Goal: Task Accomplishment & Management: Manage account settings

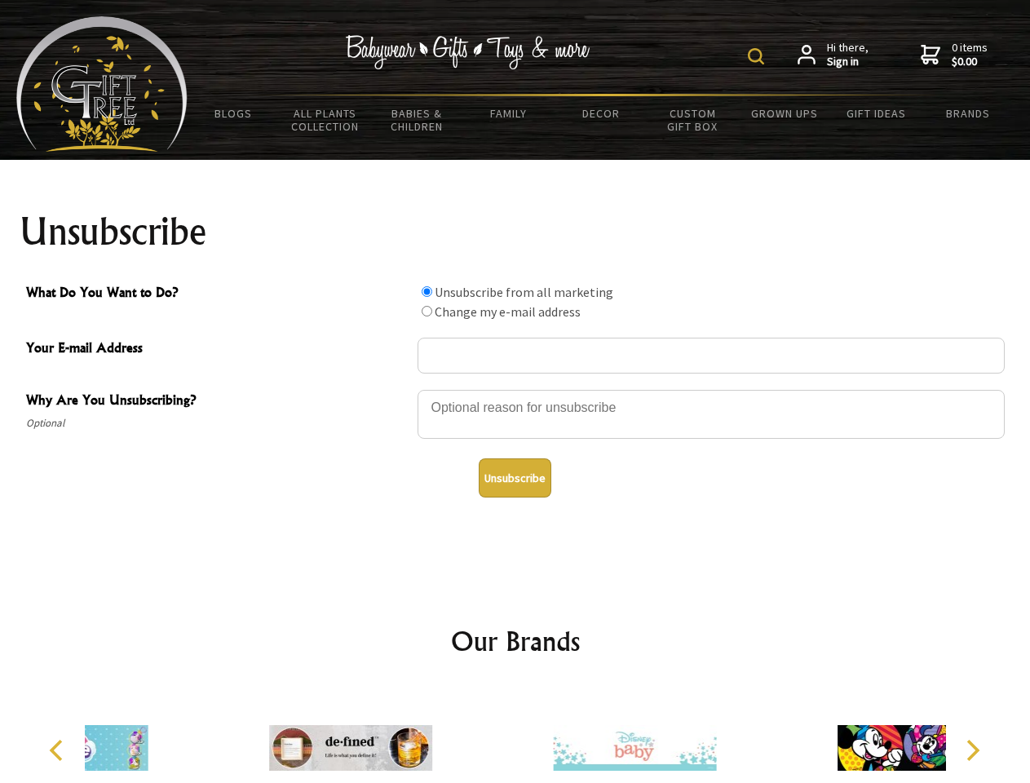
click at [759, 56] on img at bounding box center [756, 56] width 16 height 16
click at [516, 389] on div at bounding box center [711, 416] width 587 height 57
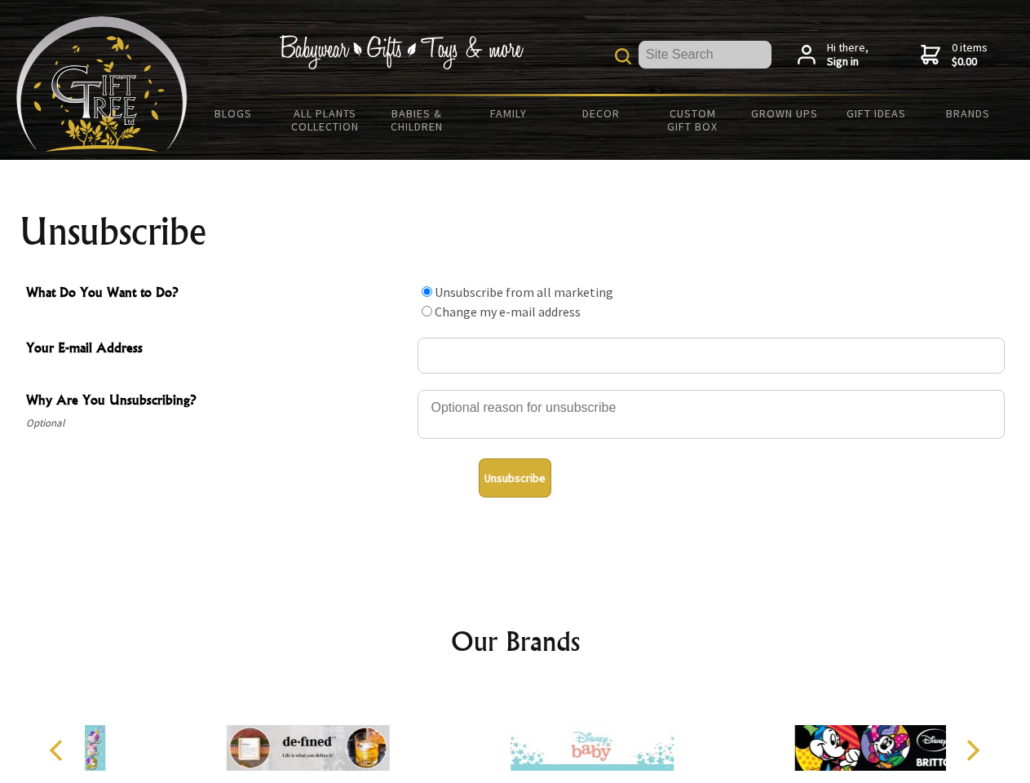
click at [427, 291] on input "What Do You Want to Do?" at bounding box center [427, 291] width 11 height 11
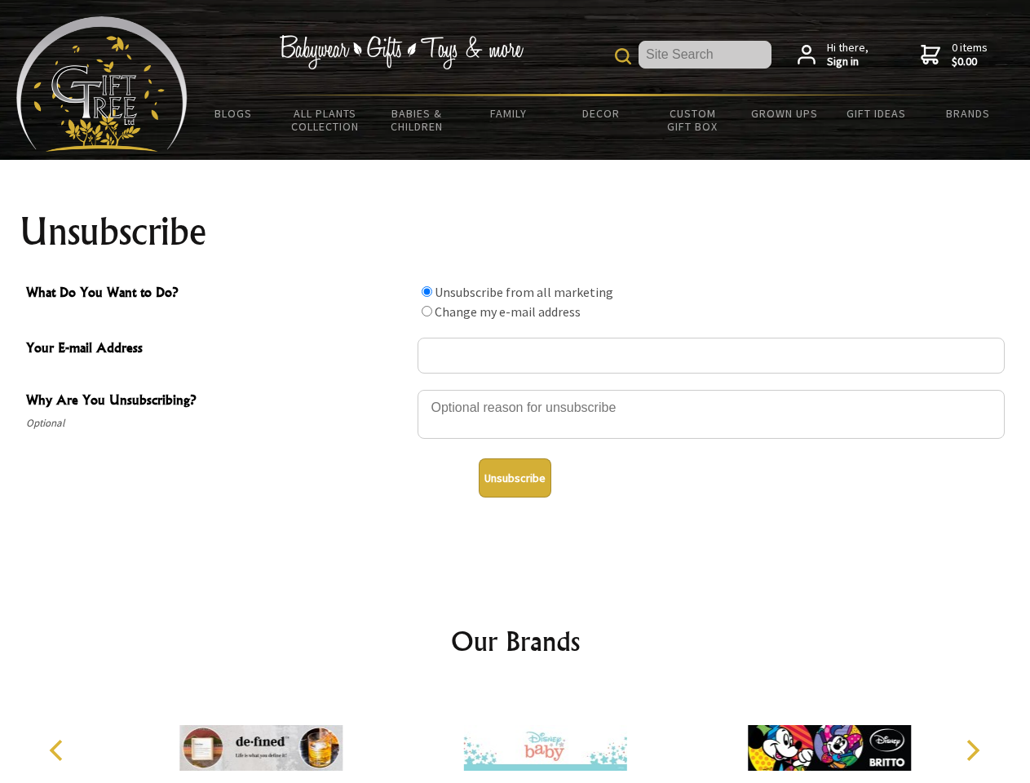
click at [427, 311] on input "What Do You Want to Do?" at bounding box center [427, 311] width 11 height 11
radio input "true"
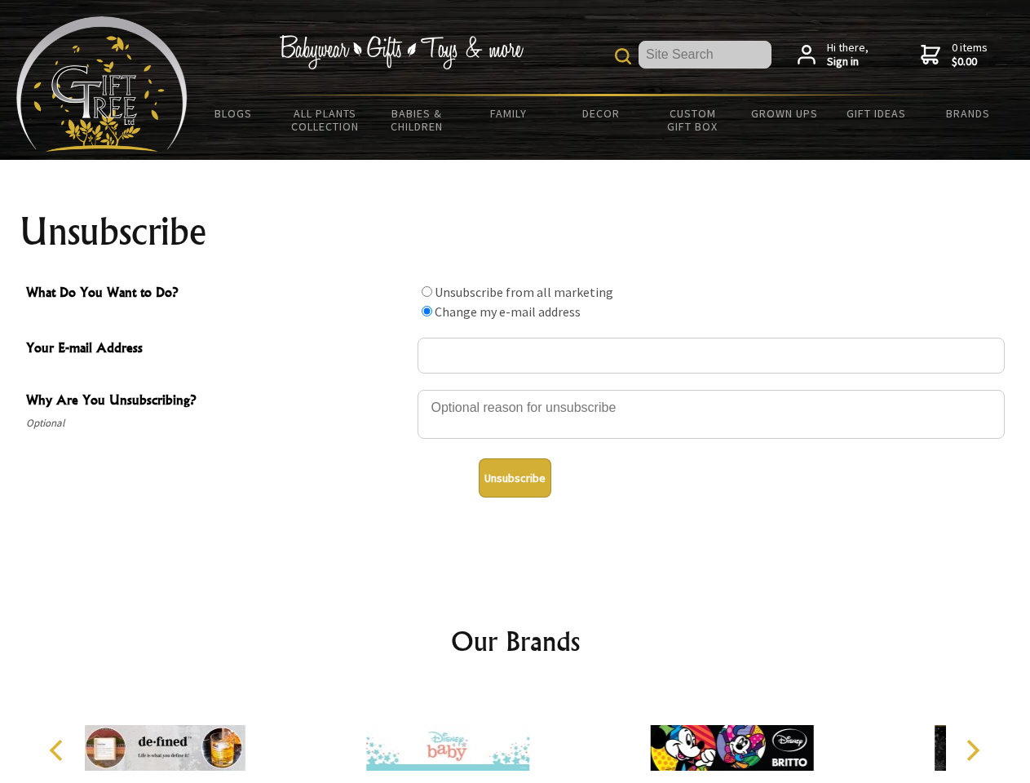
click at [515, 478] on button "Unsubscribe" at bounding box center [515, 477] width 73 height 39
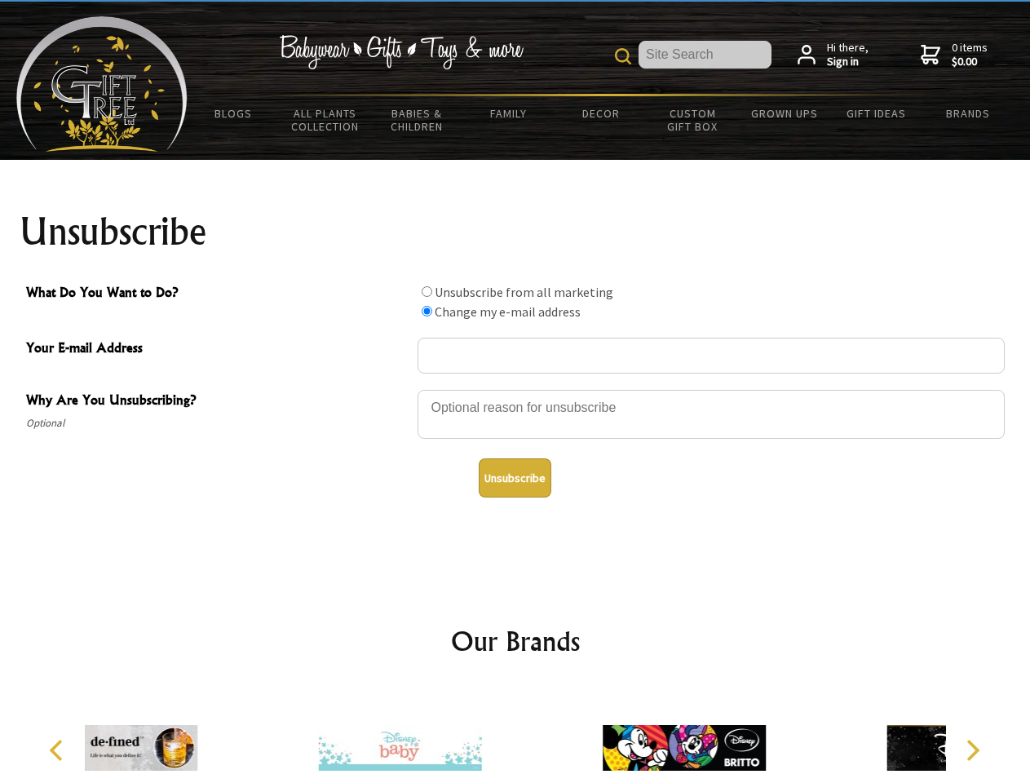
click at [516, 735] on div at bounding box center [400, 750] width 284 height 127
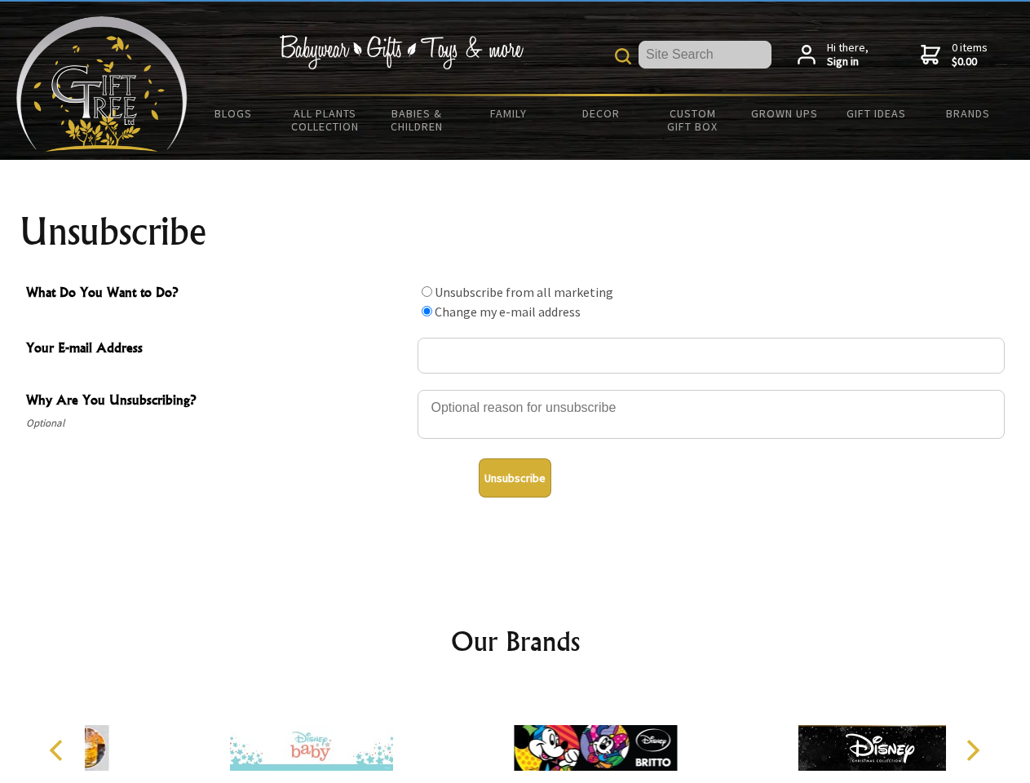
click at [59, 750] on icon "Previous" at bounding box center [57, 750] width 21 height 21
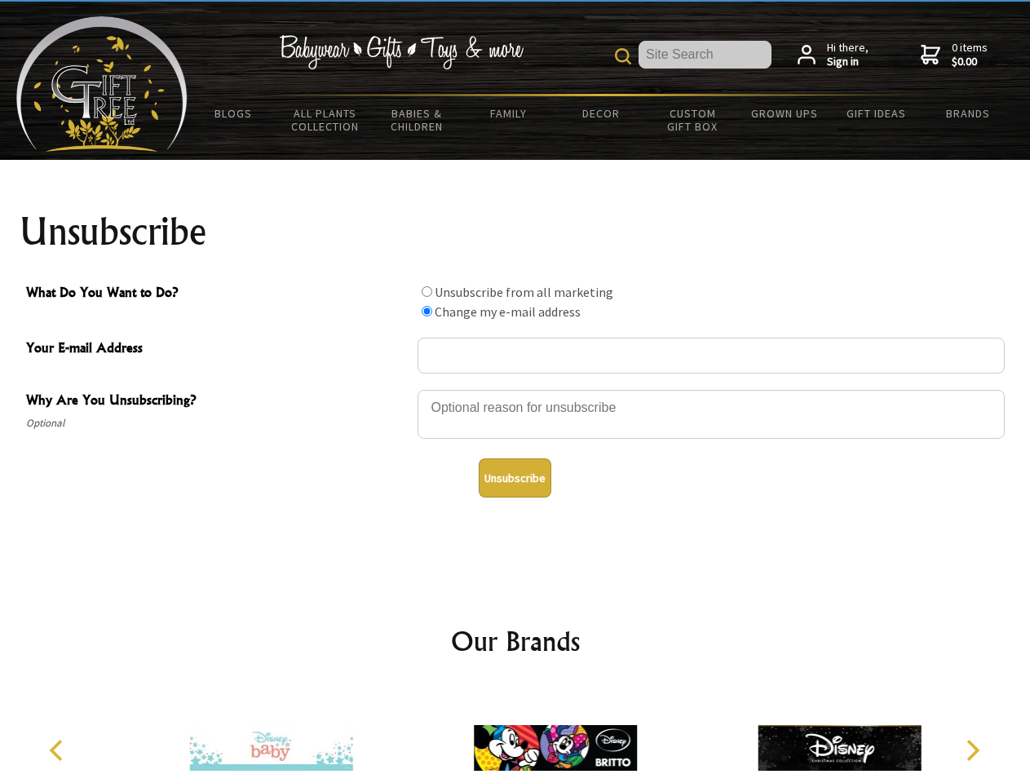
click at [972, 750] on icon "Next" at bounding box center [971, 750] width 21 height 21
